Goal: Obtain resource: Download file/media

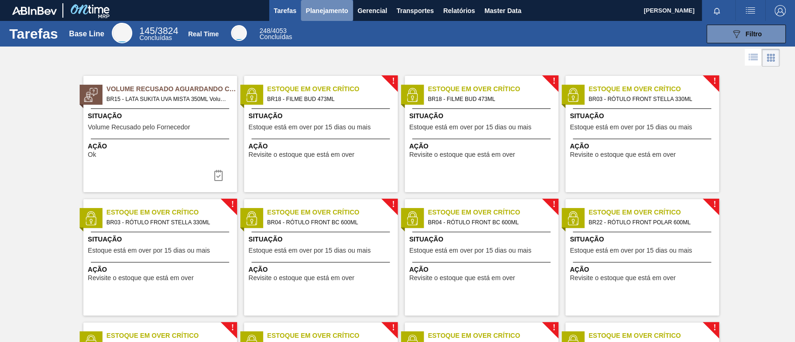
click at [333, 17] on button "Planejamento" at bounding box center [327, 10] width 52 height 21
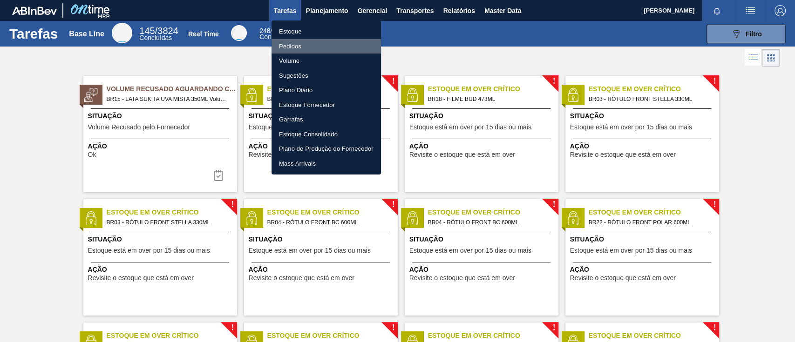
click at [295, 50] on li "Pedidos" at bounding box center [326, 46] width 109 height 15
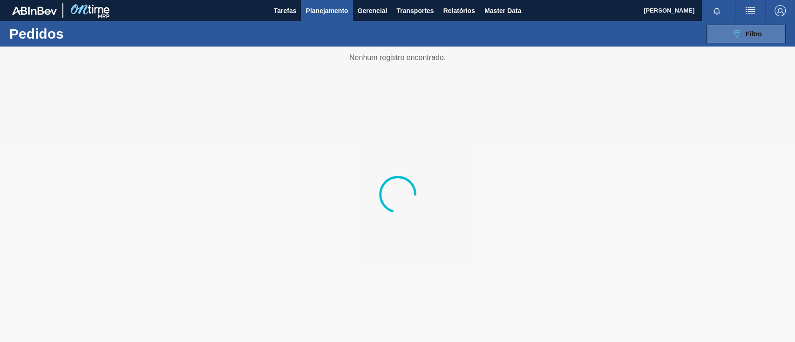
click at [596, 41] on button "089F7B8B-B2A5-4AFE-B5C0-19BA573D28AC Filtro" at bounding box center [746, 34] width 79 height 19
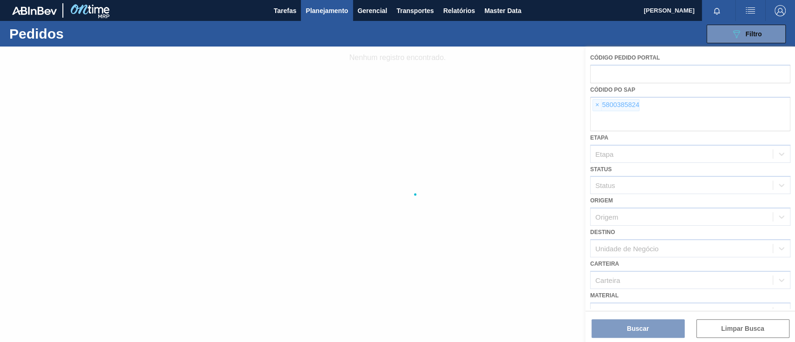
click at [596, 103] on div at bounding box center [397, 195] width 795 height 296
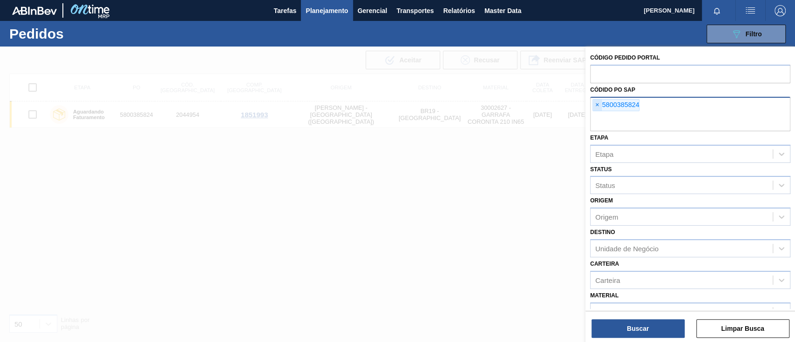
click at [593, 103] on span "×" at bounding box center [597, 105] width 9 height 11
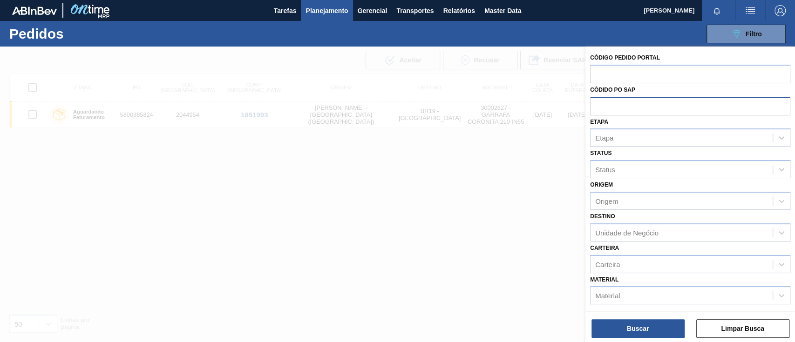
paste input "text"
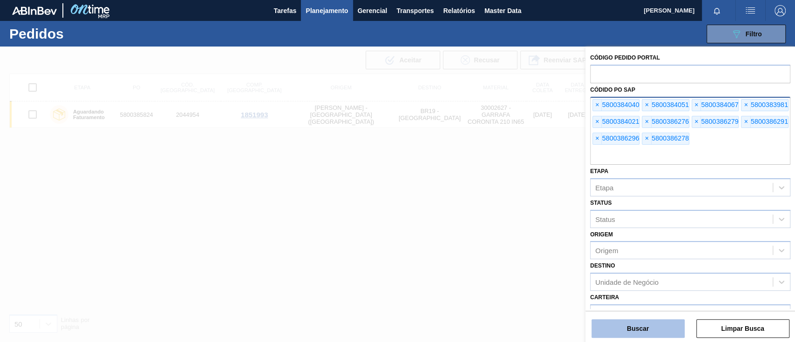
click at [596, 256] on button "Buscar" at bounding box center [637, 328] width 93 height 19
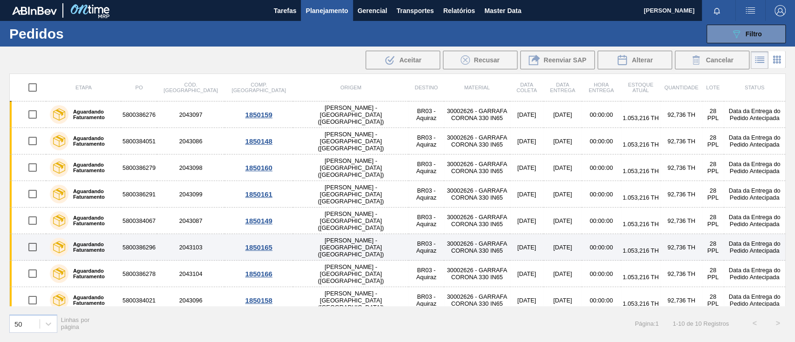
scroll to position [60, 0]
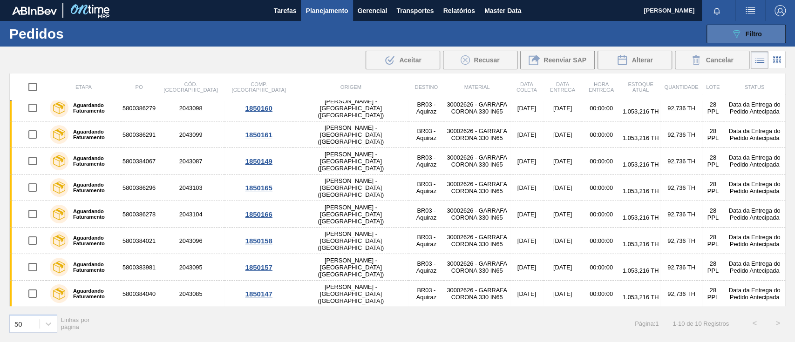
click at [596, 38] on button "089F7B8B-B2A5-4AFE-B5C0-19BA573D28AC Filtro" at bounding box center [746, 34] width 79 height 19
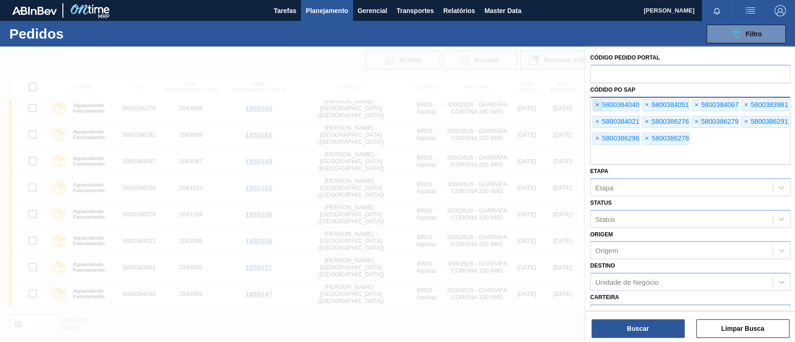
click at [596, 107] on span "×" at bounding box center [597, 105] width 9 height 11
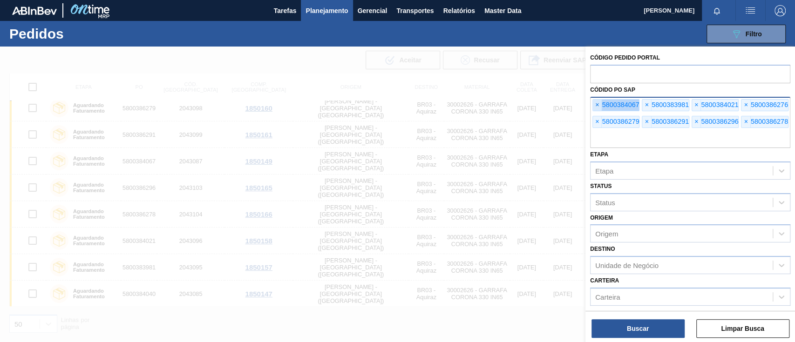
click at [596, 107] on span "×" at bounding box center [597, 105] width 9 height 11
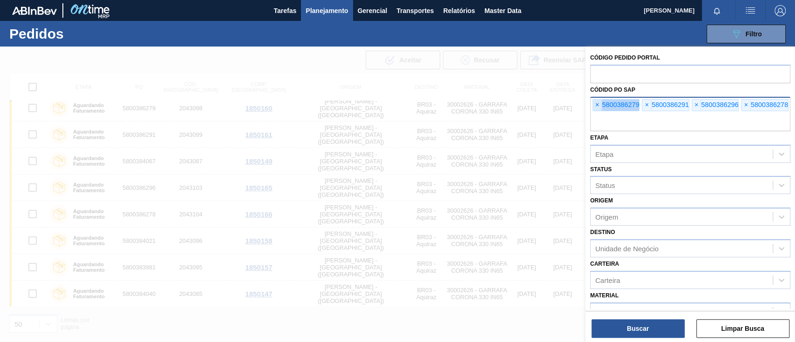
click at [596, 107] on span "×" at bounding box center [597, 105] width 9 height 11
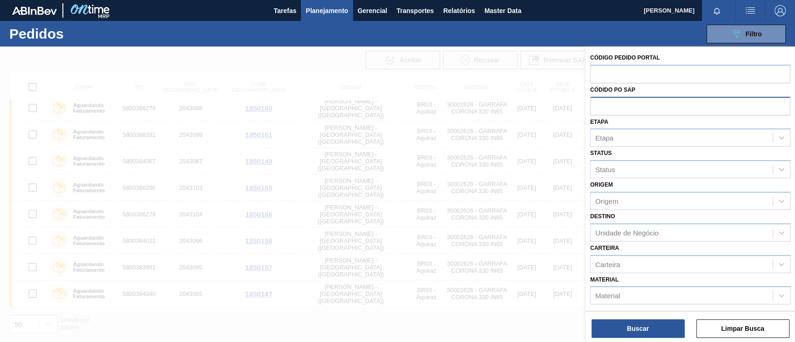
click at [596, 107] on input "text" at bounding box center [690, 106] width 200 height 18
click at [450, 14] on span "Relatórios" at bounding box center [459, 10] width 32 height 11
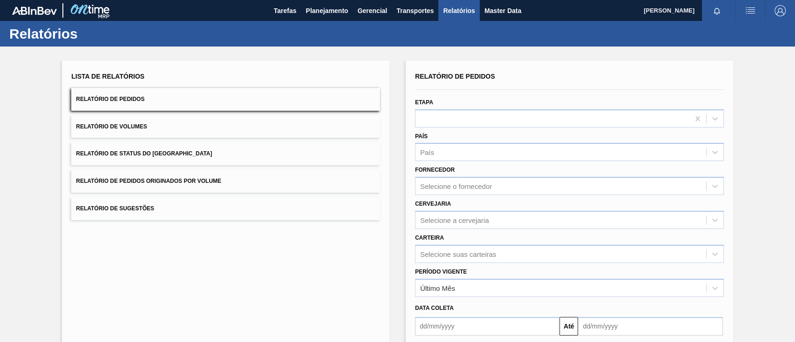
click at [180, 183] on span "Relatório de Pedidos Originados por Volume" at bounding box center [148, 181] width 145 height 7
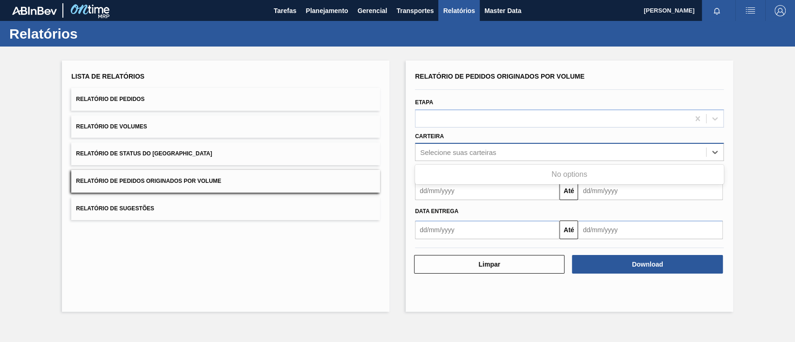
click at [466, 155] on div "Selecione suas carteiras" at bounding box center [458, 153] width 76 height 8
type input "aç"
click at [245, 156] on button "Relatório de Status do [GEOGRAPHIC_DATA]" at bounding box center [225, 154] width 309 height 23
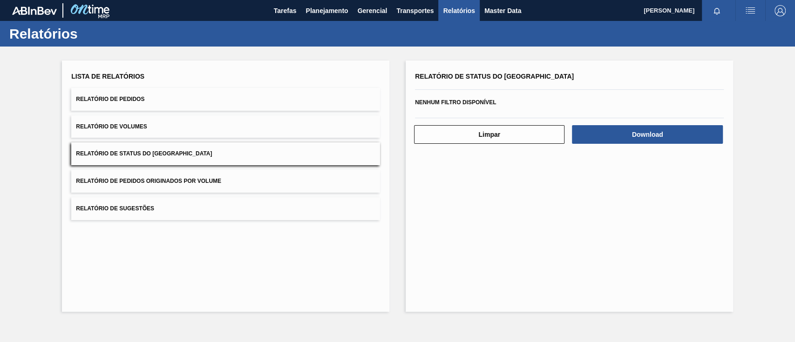
click at [227, 181] on button "Relatório de Pedidos Originados por Volume" at bounding box center [225, 181] width 309 height 23
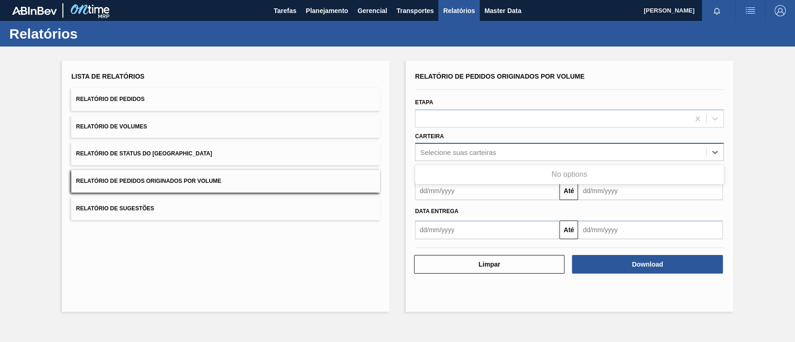
click at [466, 146] on div "Selecione suas carteiras" at bounding box center [560, 153] width 291 height 14
click at [279, 256] on div "Lista de Relatórios Relatório de Pedidos Relatório de Volumes Relatório de Stat…" at bounding box center [225, 186] width 327 height 251
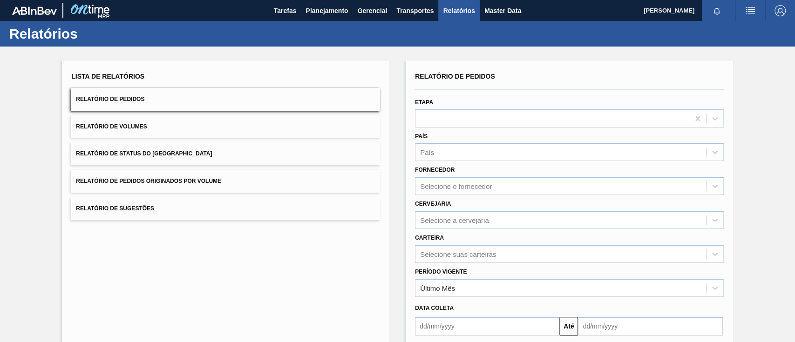
click at [199, 187] on button "Relatório de Pedidos Originados por Volume" at bounding box center [225, 181] width 309 height 23
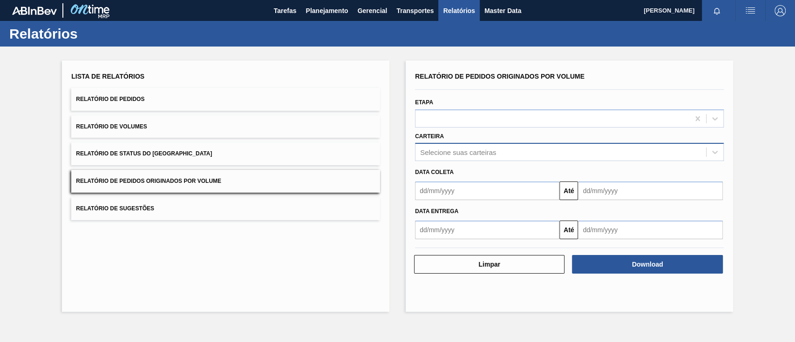
click at [450, 151] on div "Selecione suas carteiras" at bounding box center [458, 153] width 76 height 8
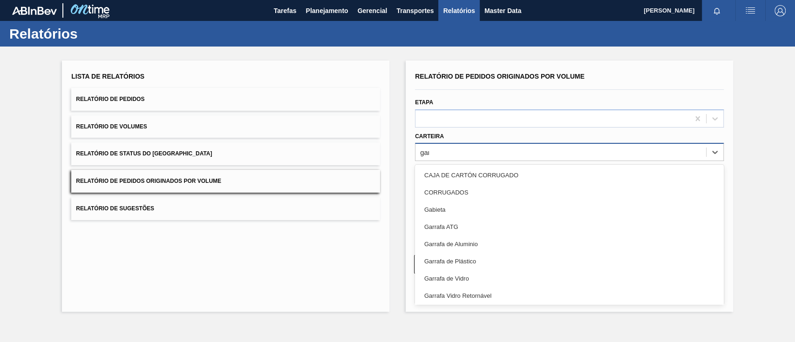
type input "garr"
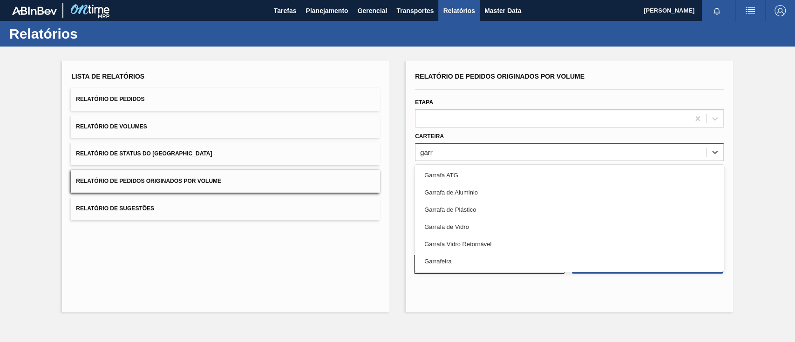
click at [454, 226] on div "Garrafa de Vidro" at bounding box center [569, 226] width 309 height 17
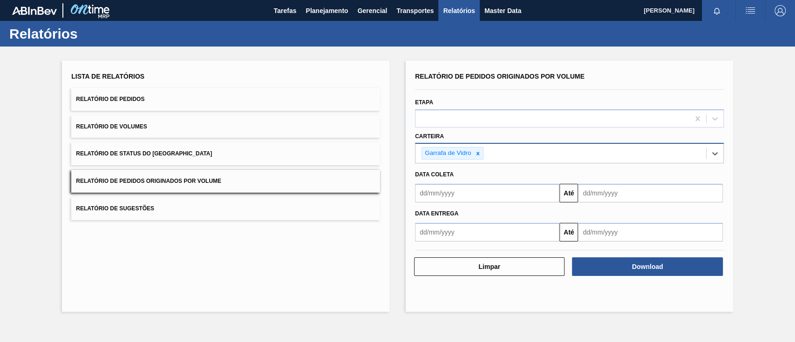
click at [458, 195] on input "text" at bounding box center [487, 193] width 144 height 19
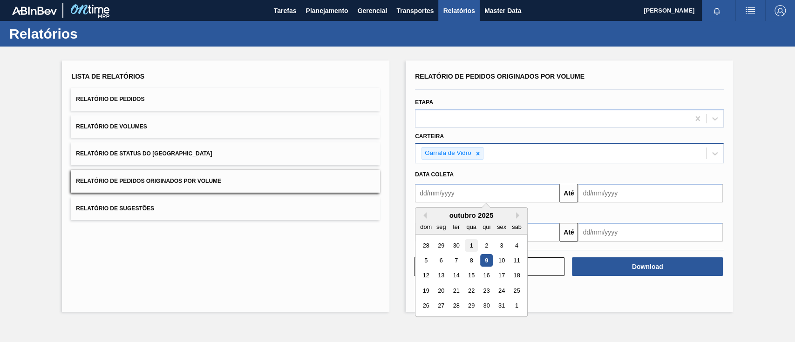
click at [469, 248] on div "1" at bounding box center [471, 245] width 13 height 13
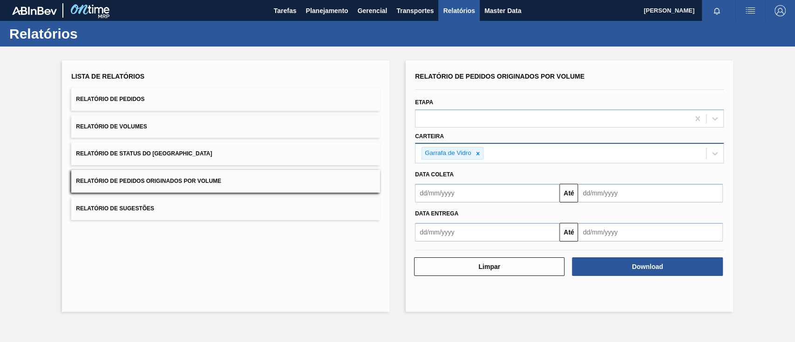
type input "01/10/2025"
click at [621, 195] on input "text" at bounding box center [650, 193] width 144 height 19
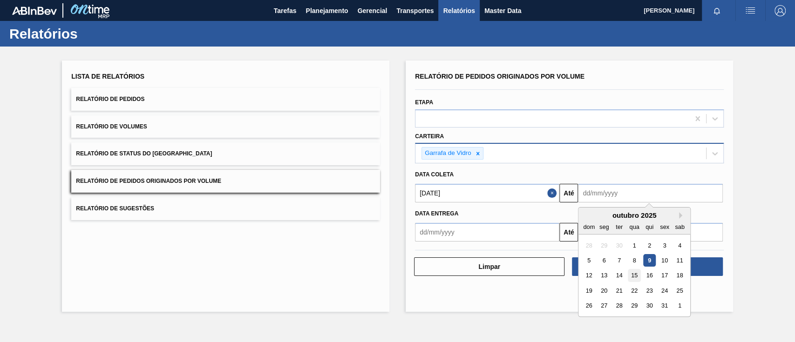
click at [632, 277] on div "15" at bounding box center [634, 276] width 13 height 13
type input "[DATE]"
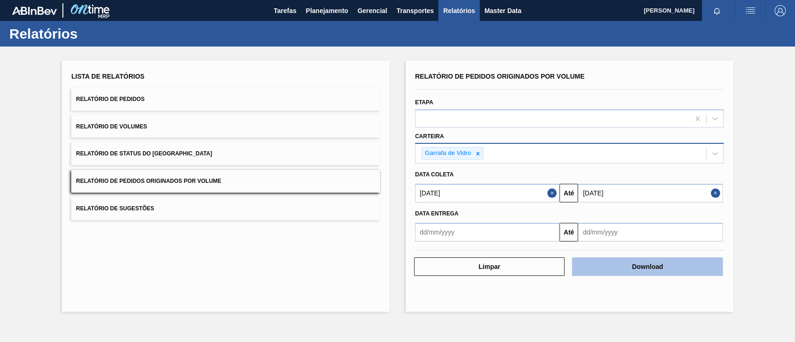
click at [638, 270] on button "Download" at bounding box center [647, 267] width 150 height 19
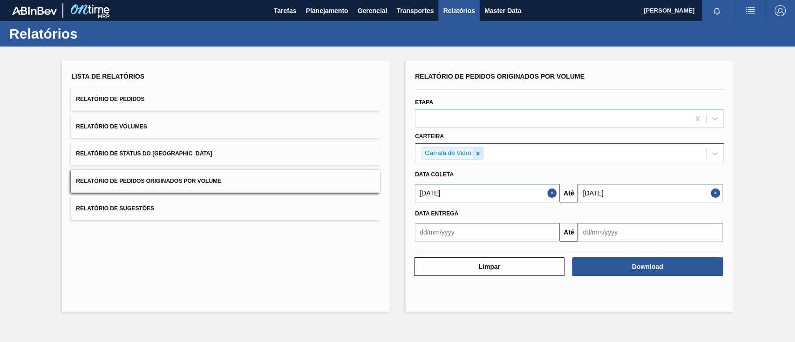
click at [477, 151] on icon at bounding box center [478, 153] width 7 height 7
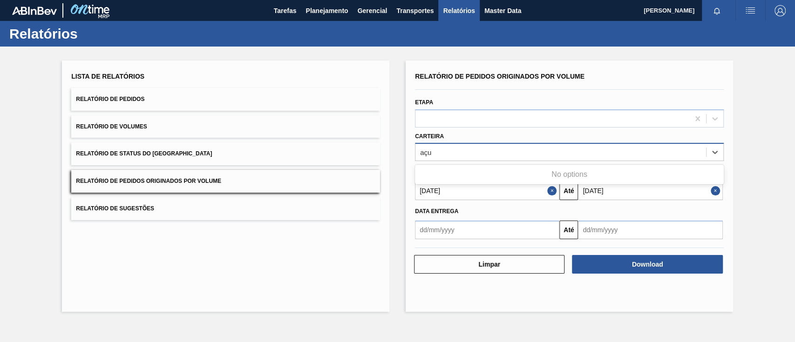
type input "aç"
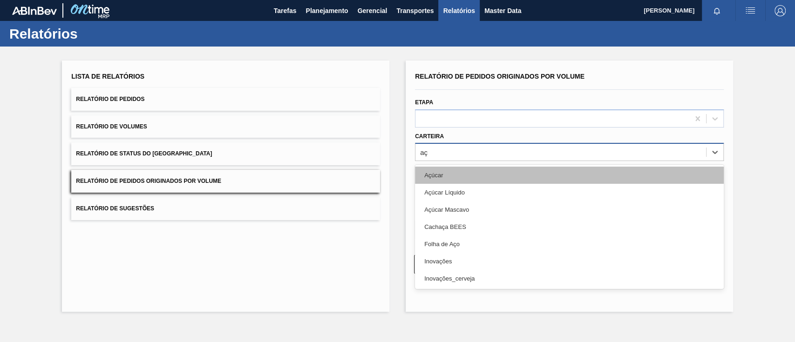
click at [468, 175] on div "Açúcar" at bounding box center [569, 175] width 309 height 17
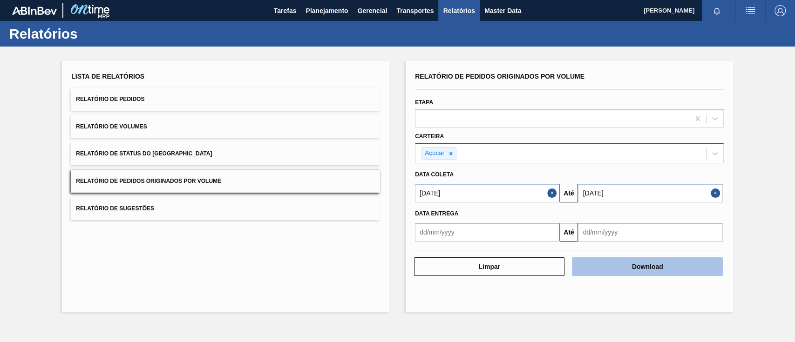
click at [619, 268] on button "Download" at bounding box center [647, 267] width 150 height 19
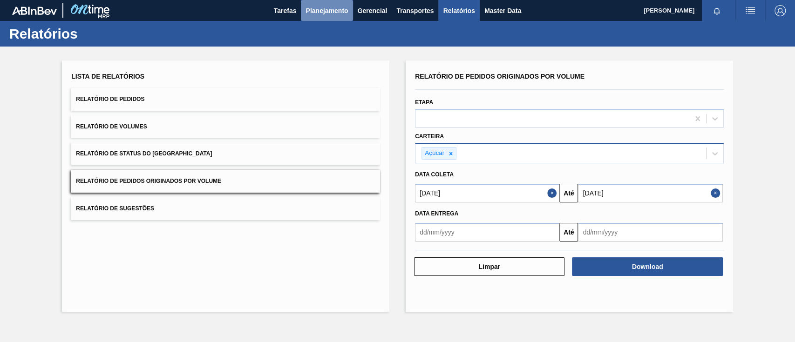
click at [310, 8] on span "Planejamento" at bounding box center [327, 10] width 42 height 11
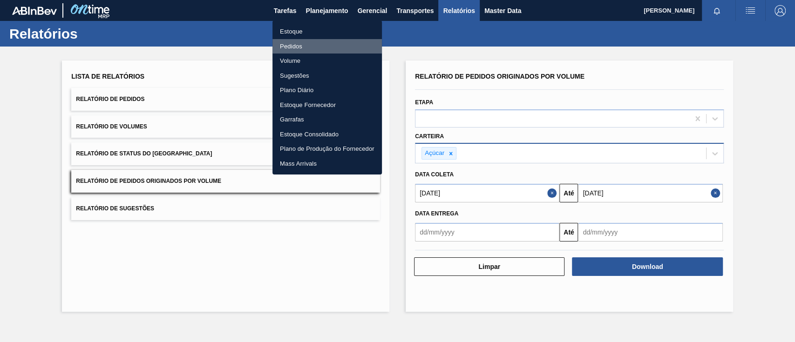
click at [290, 43] on li "Pedidos" at bounding box center [326, 46] width 109 height 15
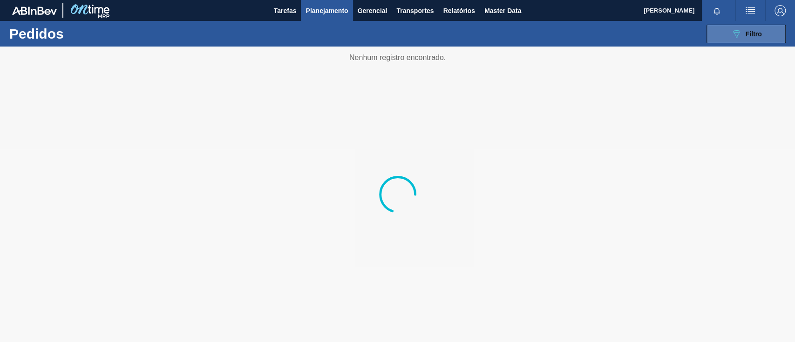
click at [737, 35] on icon at bounding box center [736, 34] width 7 height 8
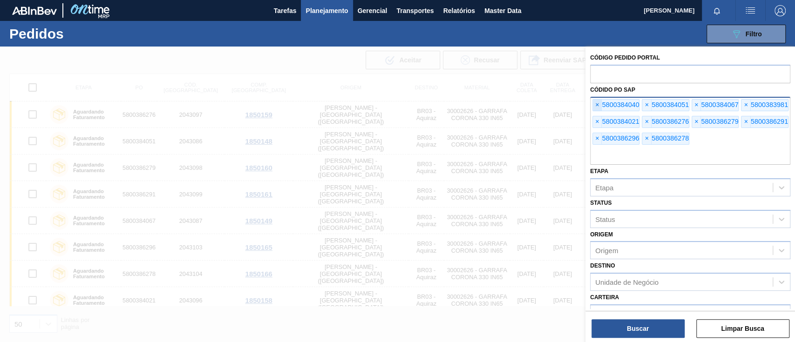
click at [596, 106] on span "×" at bounding box center [597, 105] width 9 height 11
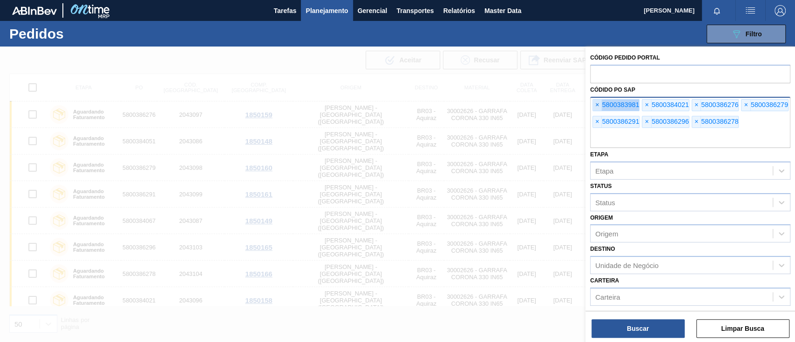
click at [596, 106] on span "×" at bounding box center [597, 105] width 9 height 11
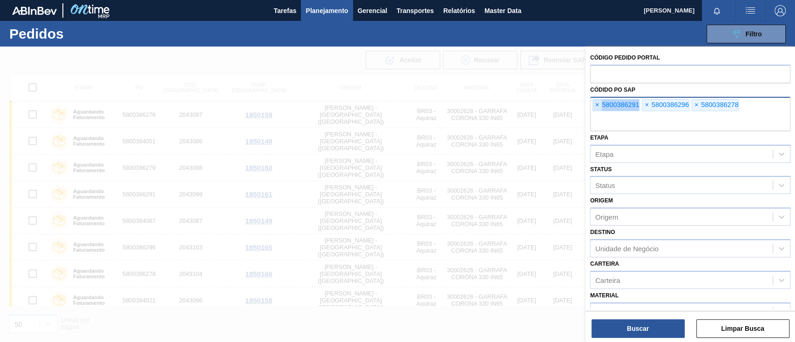
click at [596, 106] on span "×" at bounding box center [597, 105] width 9 height 11
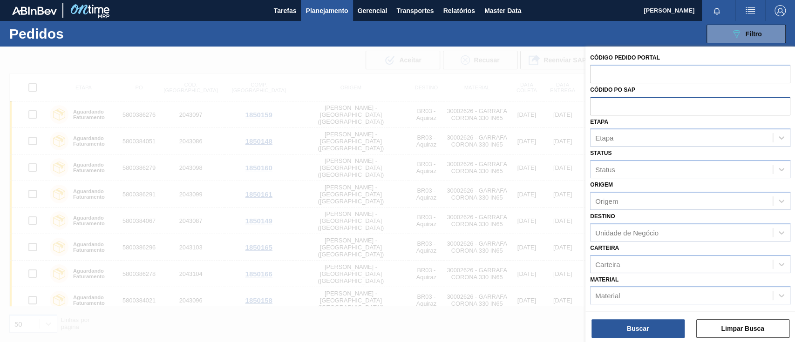
click at [596, 106] on input "text" at bounding box center [690, 106] width 200 height 18
paste input "text"
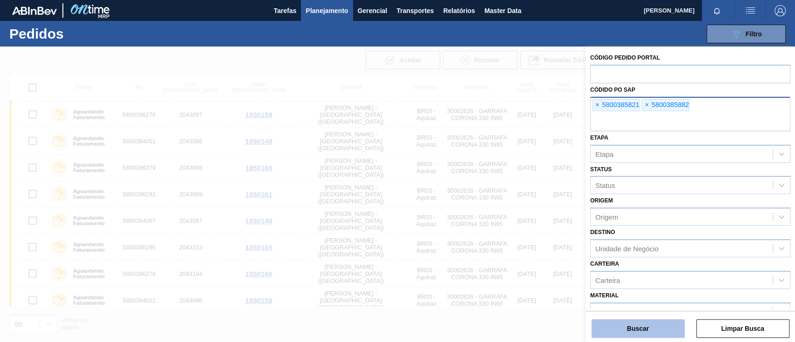
click at [629, 326] on button "Buscar" at bounding box center [637, 328] width 93 height 19
